Goal: Navigation & Orientation: Find specific page/section

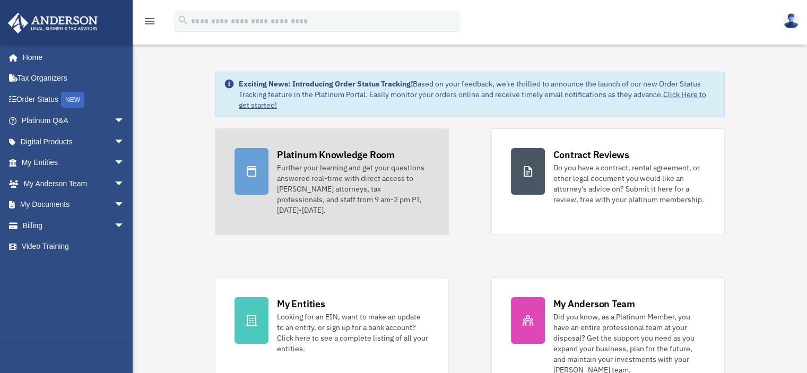
click at [246, 162] on div at bounding box center [251, 171] width 34 height 47
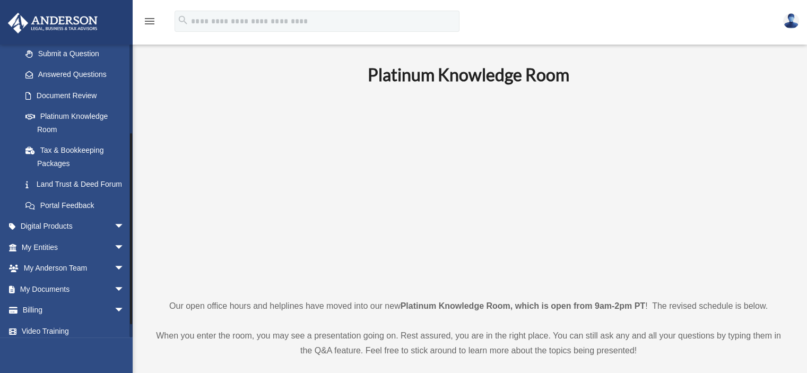
scroll to position [150, 0]
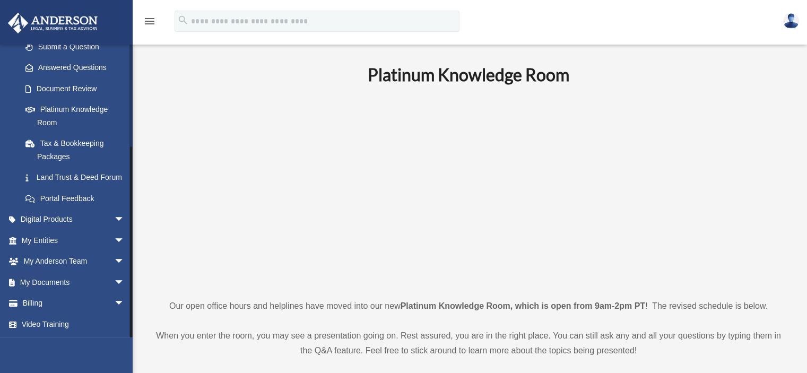
drag, startPoint x: 130, startPoint y: 226, endPoint x: 150, endPoint y: 361, distance: 135.5
click at [30, 281] on link "My Documents arrow_drop_down" at bounding box center [73, 282] width 133 height 21
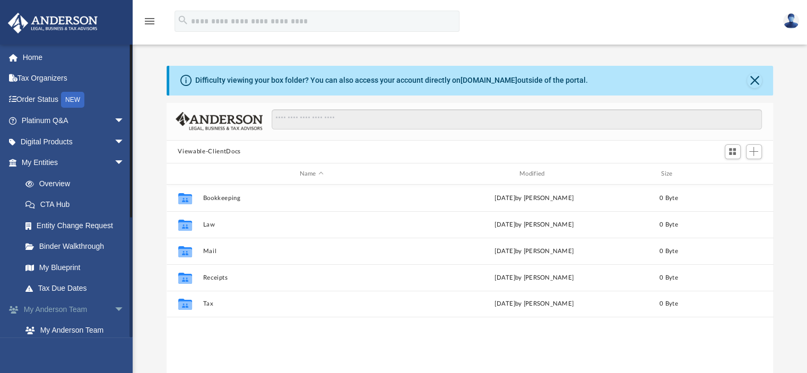
scroll to position [233, 598]
click at [115, 307] on span "arrow_drop_down" at bounding box center [124, 310] width 21 height 22
click at [15, 328] on span at bounding box center [17, 330] width 5 height 7
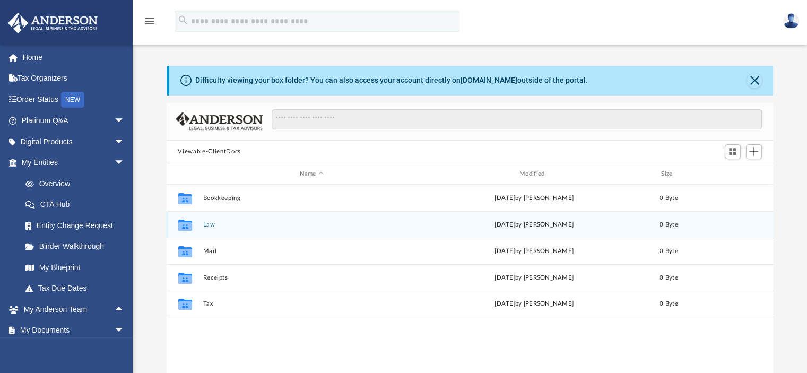
click at [191, 225] on icon "grid" at bounding box center [185, 226] width 14 height 8
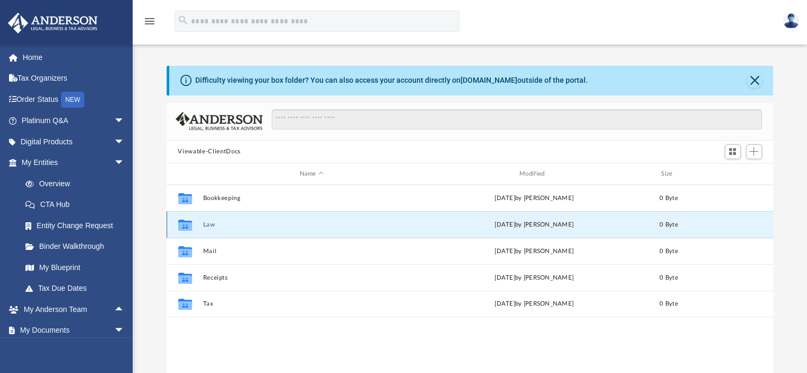
click at [186, 225] on icon "grid" at bounding box center [185, 226] width 14 height 8
click at [210, 225] on button "Law" at bounding box center [311, 224] width 217 height 7
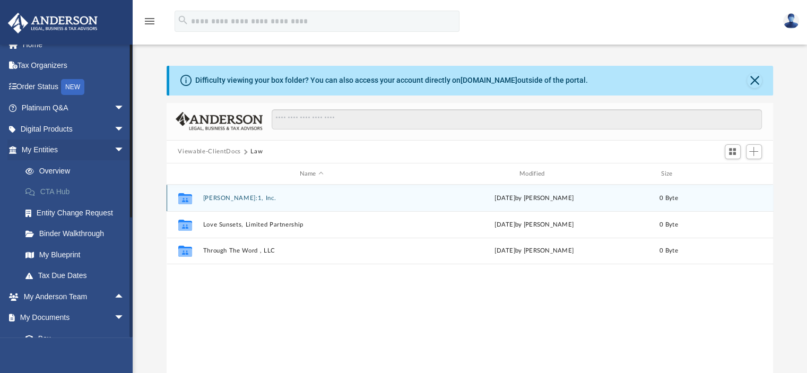
scroll to position [0, 0]
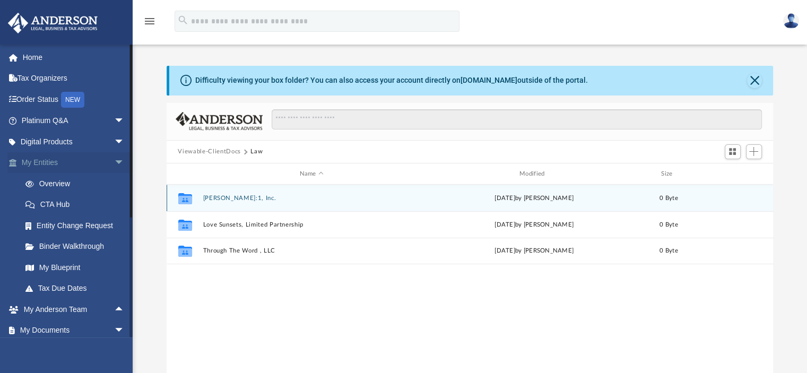
drag, startPoint x: 132, startPoint y: 211, endPoint x: 122, endPoint y: 171, distance: 40.9
click at [122, 171] on div "[EMAIL_ADDRESS][DOMAIN_NAME] Sign Out [EMAIL_ADDRESS][DOMAIN_NAME] Home Tax Org…" at bounding box center [66, 190] width 133 height 293
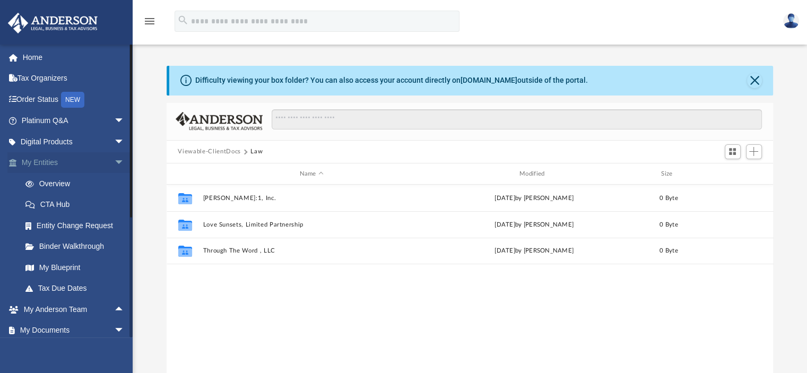
click at [114, 162] on span "arrow_drop_down" at bounding box center [124, 163] width 21 height 22
click at [114, 162] on span "arrow_drop_up" at bounding box center [124, 163] width 21 height 22
click at [68, 266] on link "My Blueprint" at bounding box center [78, 267] width 126 height 21
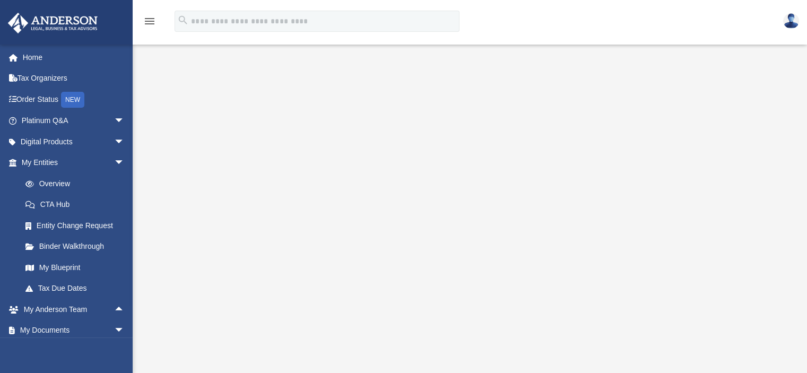
scroll to position [92, 0]
click at [114, 328] on span "arrow_drop_down" at bounding box center [124, 331] width 21 height 22
click at [114, 328] on span "arrow_drop_up" at bounding box center [124, 331] width 21 height 22
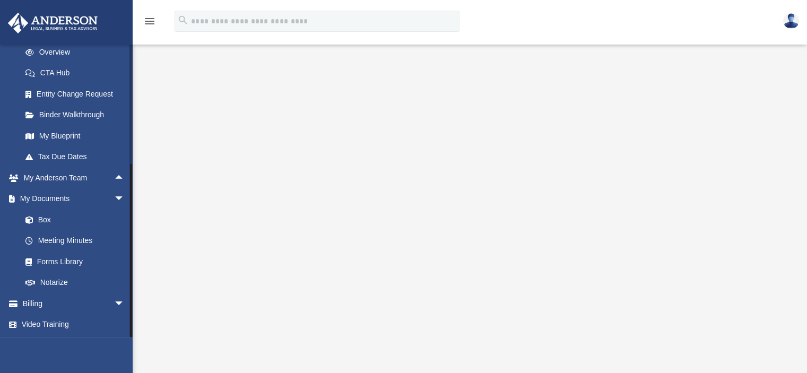
drag, startPoint x: 130, startPoint y: 326, endPoint x: 134, endPoint y: 365, distance: 39.5
click at [134, 365] on div "App [EMAIL_ADDRESS][DOMAIN_NAME] Sign Out [EMAIL_ADDRESS][DOMAIN_NAME] Home Tax…" at bounding box center [403, 169] width 807 height 458
click at [65, 258] on link "Forms Library" at bounding box center [78, 261] width 126 height 21
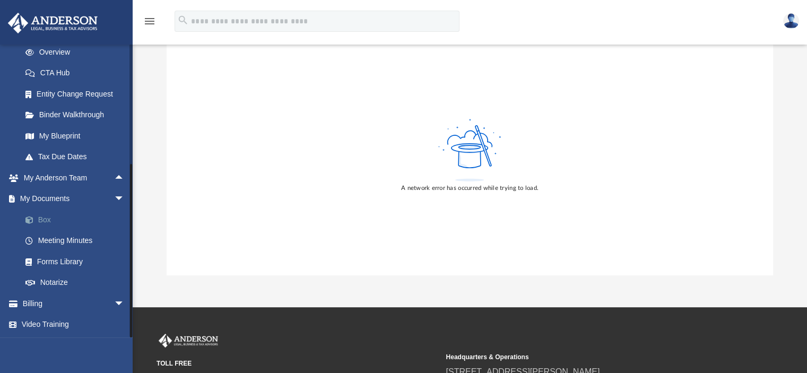
click at [41, 217] on link "Box" at bounding box center [78, 219] width 126 height 21
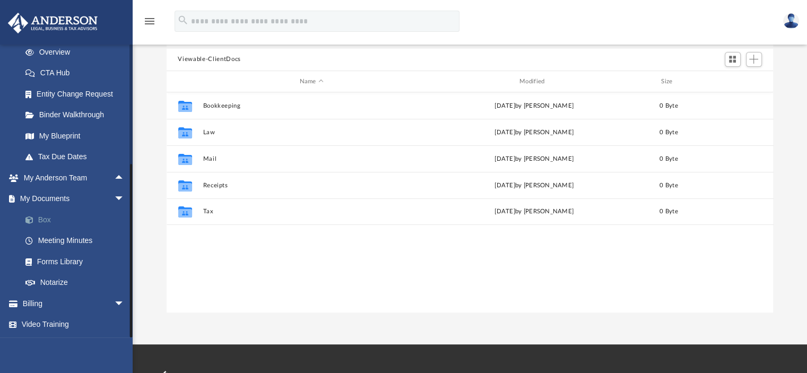
scroll to position [233, 598]
